Goal: Check status: Check status

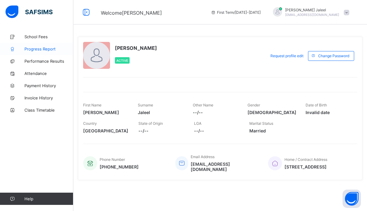
click at [29, 49] on span "Progress Report" at bounding box center [48, 48] width 49 height 5
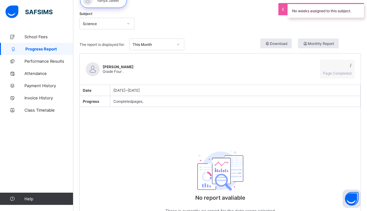
scroll to position [12, 0]
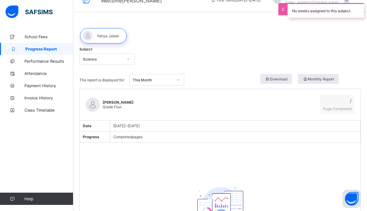
click at [164, 78] on div "This Month" at bounding box center [153, 80] width 40 height 5
click at [124, 65] on div "Subject Science" at bounding box center [220, 59] width 282 height 24
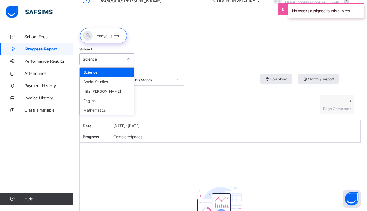
click at [119, 61] on div "Science" at bounding box center [103, 59] width 40 height 5
click at [103, 111] on div "Mathematics" at bounding box center [107, 109] width 54 height 9
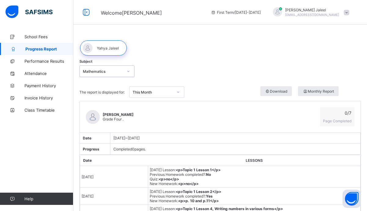
scroll to position [0, 0]
click at [102, 72] on div "Mathematics" at bounding box center [103, 71] width 40 height 5
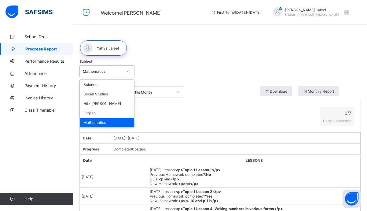
click at [99, 126] on div "Mathematics" at bounding box center [107, 122] width 54 height 9
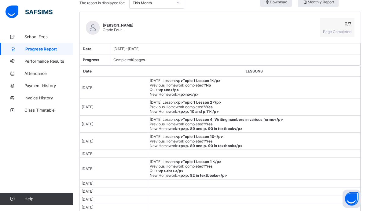
scroll to position [32, 0]
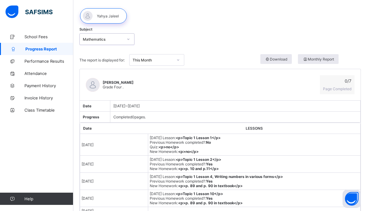
click at [122, 45] on div "Subject option Mathematics, selected. 0 results available. Select is focused ,t…" at bounding box center [220, 39] width 282 height 24
click at [121, 42] on div "Mathematics" at bounding box center [101, 39] width 43 height 9
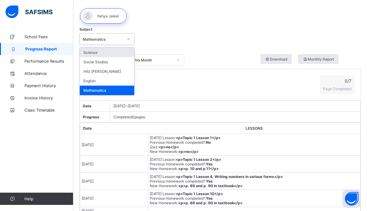
click at [170, 41] on div at bounding box center [185, 39] width 68 height 12
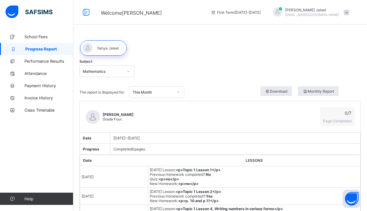
scroll to position [0, 0]
click at [103, 68] on div "Mathematics" at bounding box center [101, 71] width 43 height 9
